Goal: Information Seeking & Learning: Learn about a topic

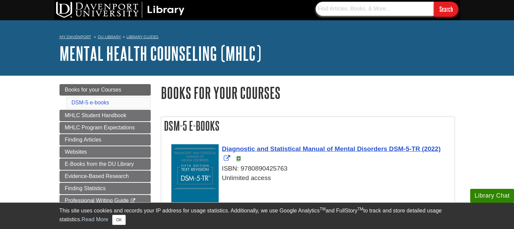
click at [327, 12] on input "text" at bounding box center [374, 9] width 118 height 14
click at [434, 2] on input "Search" at bounding box center [446, 9] width 24 height 15
drag, startPoint x: 420, startPoint y: 12, endPoint x: 40, endPoint y: 81, distance: 386.4
click at [434, 2] on input "Search" at bounding box center [446, 9] width 24 height 15
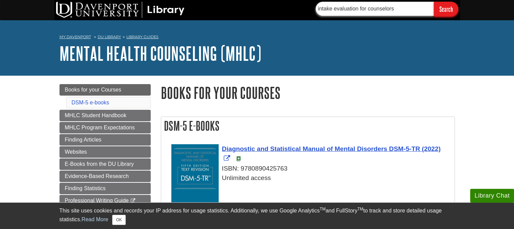
click at [401, 10] on input "intake evaluation for counselors" at bounding box center [374, 9] width 118 height 14
drag, startPoint x: 401, startPoint y: 10, endPoint x: 64, endPoint y: 30, distance: 337.0
type input "s"
type input "college and anxiety"
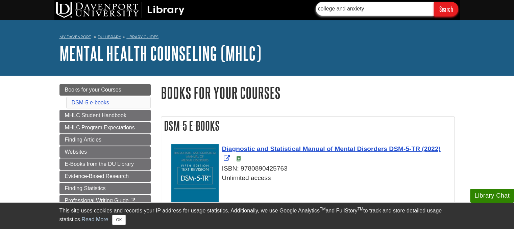
click at [434, 2] on input "Search" at bounding box center [446, 9] width 24 height 15
drag, startPoint x: 376, startPoint y: 10, endPoint x: 120, endPoint y: 69, distance: 262.3
type input "diathesis and anxiety"
click at [434, 2] on input "Search" at bounding box center [446, 9] width 24 height 15
